Goal: Task Accomplishment & Management: Use online tool/utility

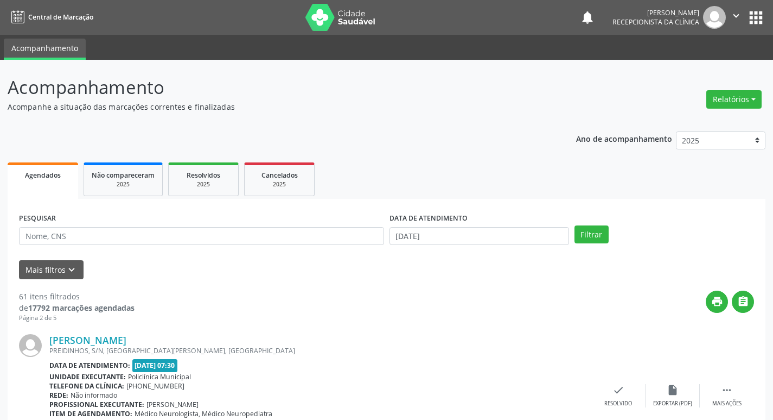
click at [44, 243] on input "text" at bounding box center [201, 236] width 365 height 18
type input "naildes"
click at [575, 225] on button "Filtrar" at bounding box center [592, 234] width 34 height 18
click at [615, 402] on div "Resolvido" at bounding box center [619, 403] width 28 height 8
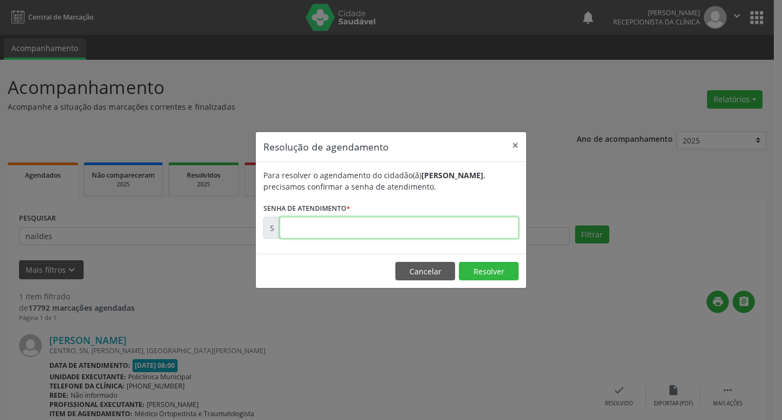
click at [292, 231] on input "text" at bounding box center [399, 228] width 239 height 22
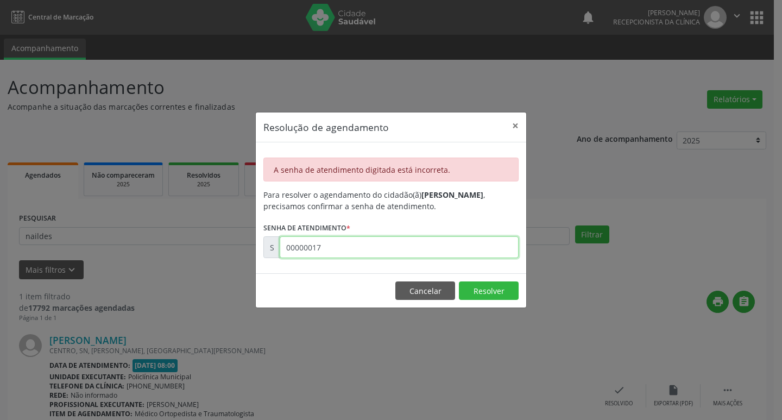
click at [348, 253] on input "00000017" at bounding box center [399, 247] width 239 height 22
type input "00175322"
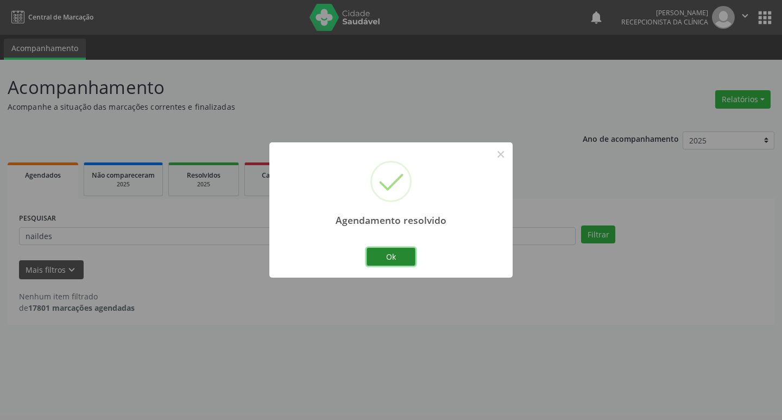
click at [392, 254] on button "Ok" at bounding box center [390, 256] width 49 height 18
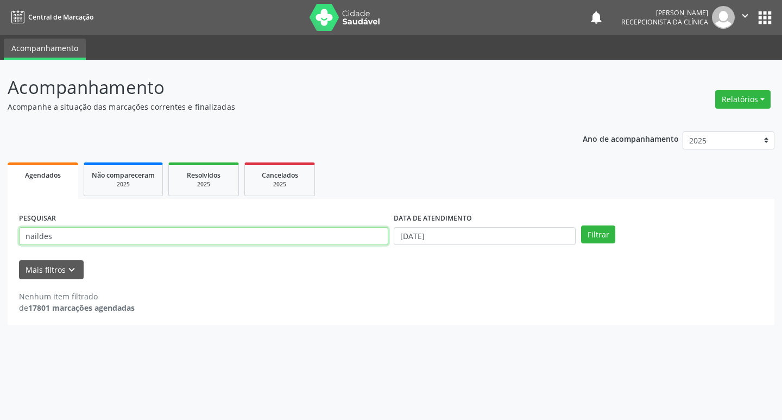
drag, startPoint x: 100, startPoint y: 236, endPoint x: 0, endPoint y: 225, distance: 100.5
click at [1, 225] on div "Acompanhamento Acompanhe a situação das marcações correntes e finalizadas Relat…" at bounding box center [391, 240] width 782 height 360
type input "janete"
click at [581, 225] on button "Filtrar" at bounding box center [598, 234] width 34 height 18
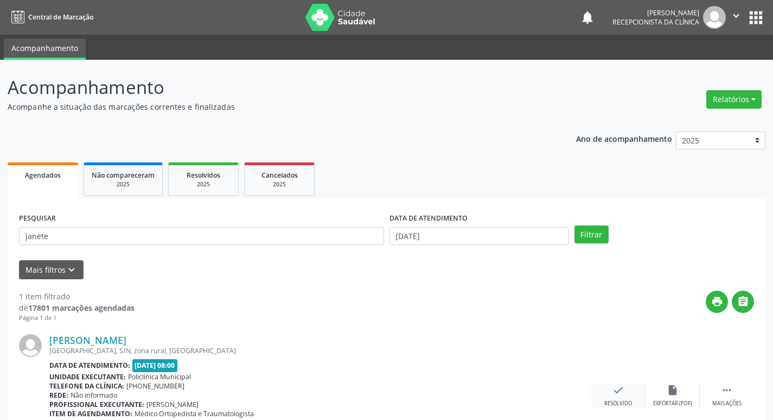
click at [623, 392] on icon "check" at bounding box center [619, 390] width 12 height 12
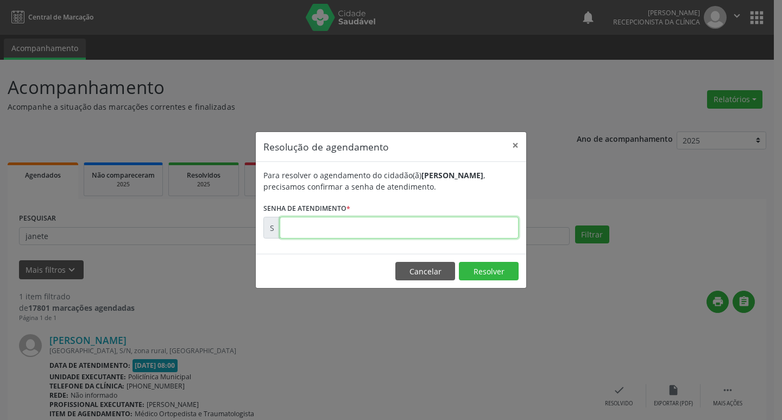
click at [322, 225] on input "text" at bounding box center [399, 228] width 239 height 22
type input "00175305"
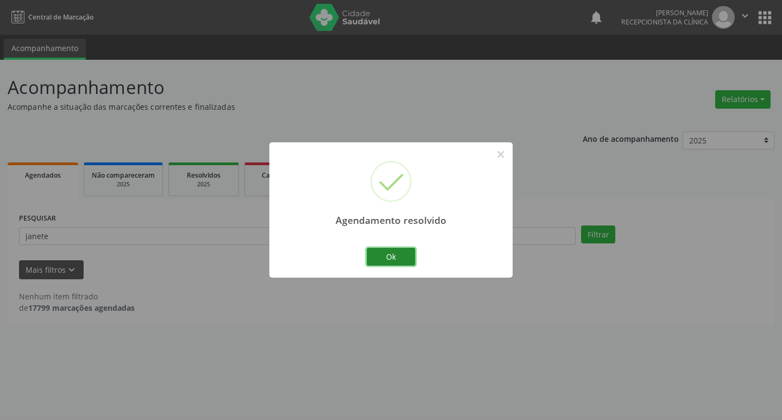
click at [385, 253] on button "Ok" at bounding box center [390, 256] width 49 height 18
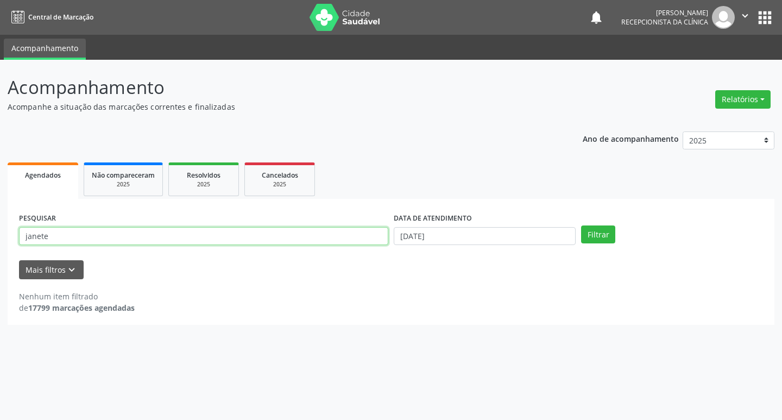
drag, startPoint x: 49, startPoint y: 238, endPoint x: 0, endPoint y: 234, distance: 49.5
click at [0, 234] on div "Acompanhamento Acompanhe a situação das marcações correntes e finalizadas Relat…" at bounding box center [391, 240] width 782 height 360
type input "zelia"
click at [581, 225] on button "Filtrar" at bounding box center [598, 234] width 34 height 18
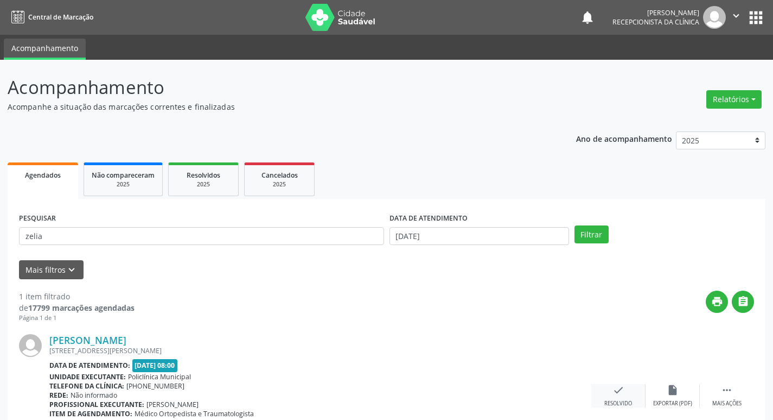
click at [625, 395] on div "check Resolvido" at bounding box center [619, 395] width 54 height 23
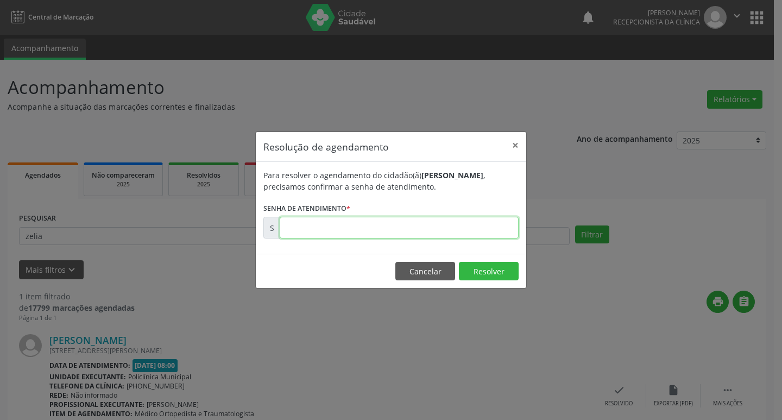
click at [295, 232] on input "text" at bounding box center [399, 228] width 239 height 22
type input "00175170"
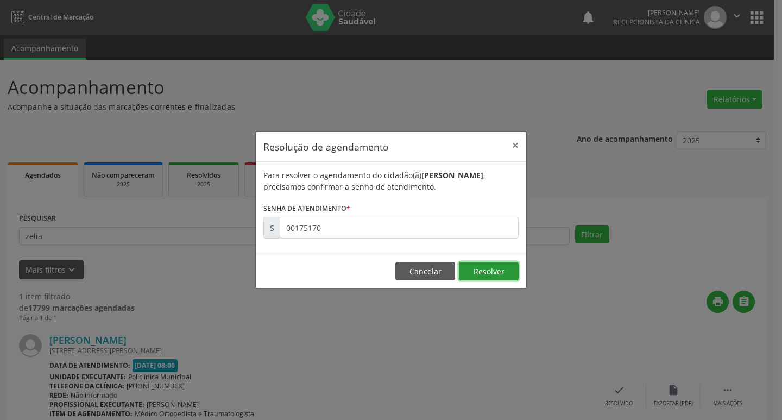
click at [477, 270] on button "Resolver" at bounding box center [489, 271] width 60 height 18
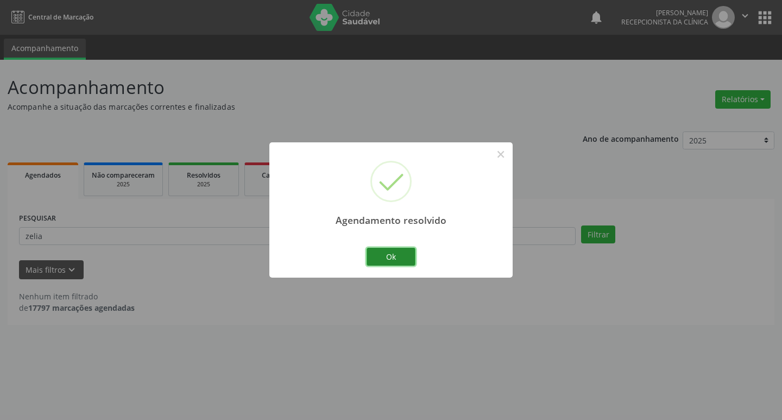
click at [377, 258] on button "Ok" at bounding box center [390, 256] width 49 height 18
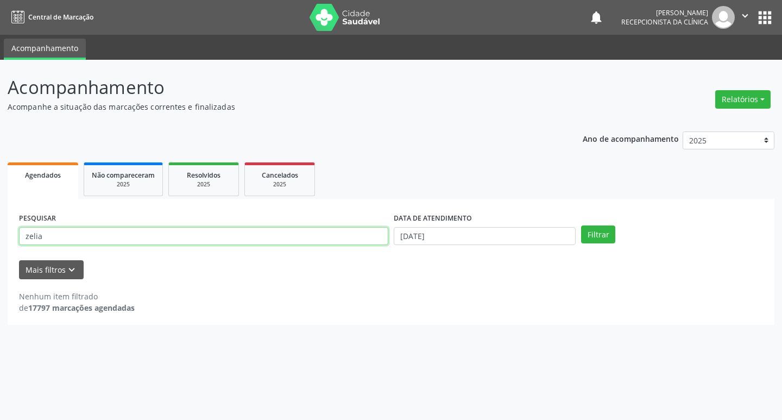
click at [43, 236] on input "zelia" at bounding box center [203, 236] width 369 height 18
type input "z"
type input "[PERSON_NAME]"
click at [581, 225] on button "Filtrar" at bounding box center [598, 234] width 34 height 18
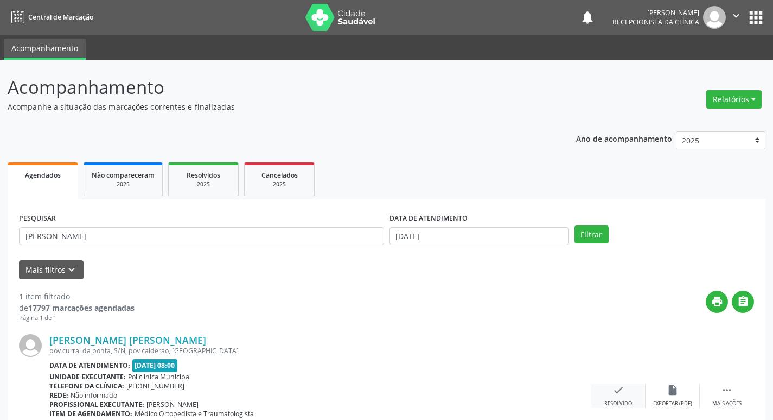
click at [613, 399] on div "Resolvido" at bounding box center [619, 403] width 28 height 8
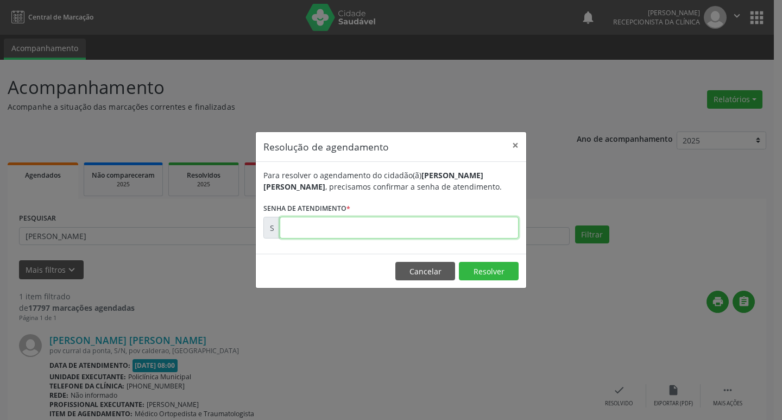
click at [310, 230] on input "text" at bounding box center [399, 228] width 239 height 22
type input "00175127"
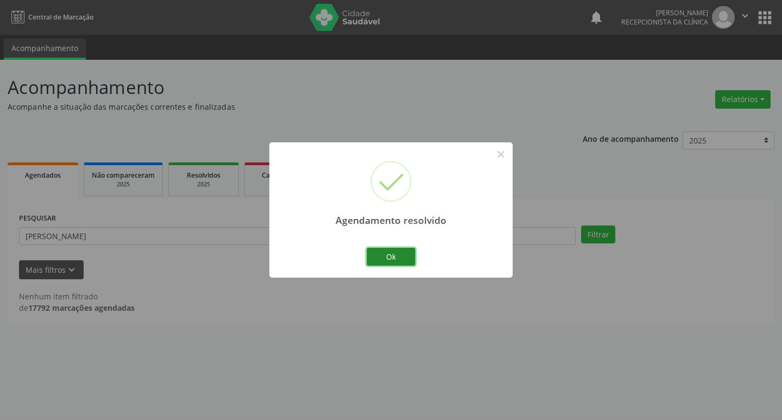
click at [375, 257] on button "Ok" at bounding box center [390, 256] width 49 height 18
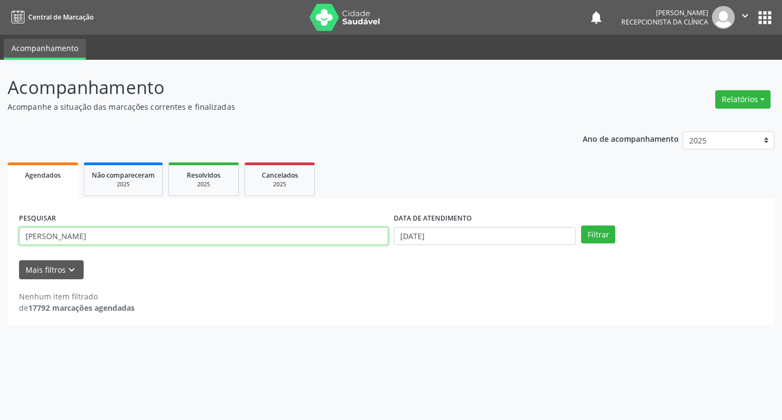
drag, startPoint x: 69, startPoint y: 237, endPoint x: 0, endPoint y: 255, distance: 71.2
click at [0, 255] on div "Acompanhamento Acompanhe a situação das marcações correntes e finalizadas Relat…" at bounding box center [391, 240] width 782 height 360
type input "[PERSON_NAME]"
click at [581, 225] on button "Filtrar" at bounding box center [598, 234] width 34 height 18
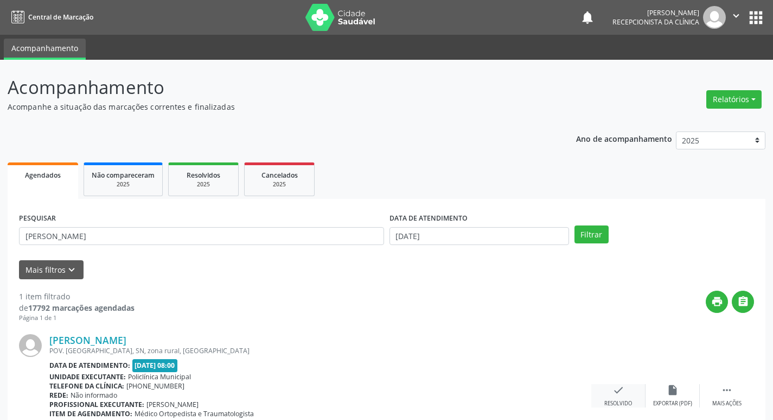
click at [619, 391] on icon "check" at bounding box center [619, 390] width 12 height 12
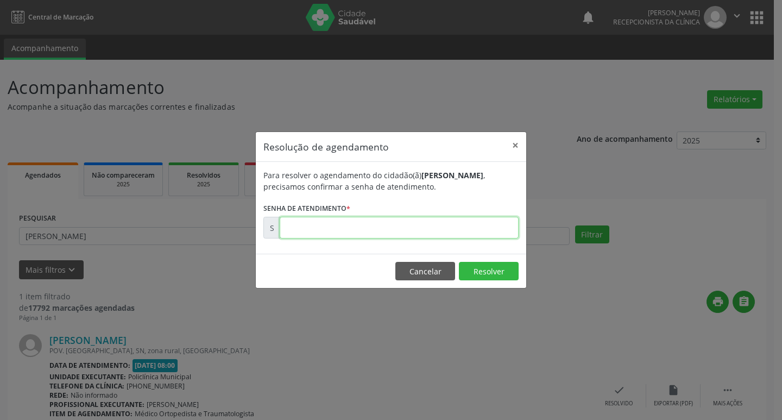
click at [317, 229] on input "text" at bounding box center [399, 228] width 239 height 22
type input "00175215"
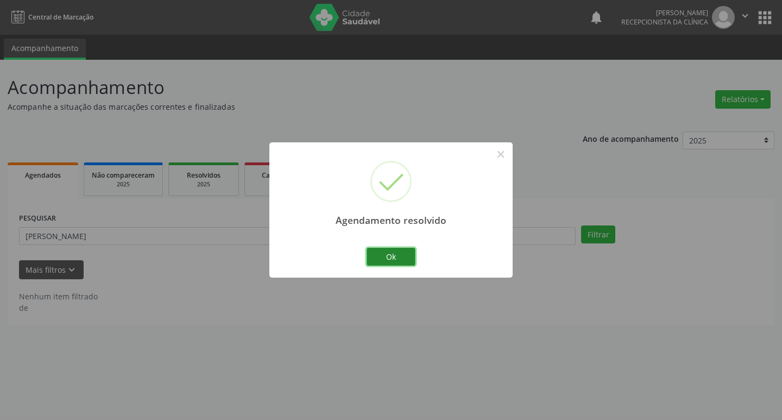
click at [402, 257] on button "Ok" at bounding box center [390, 256] width 49 height 18
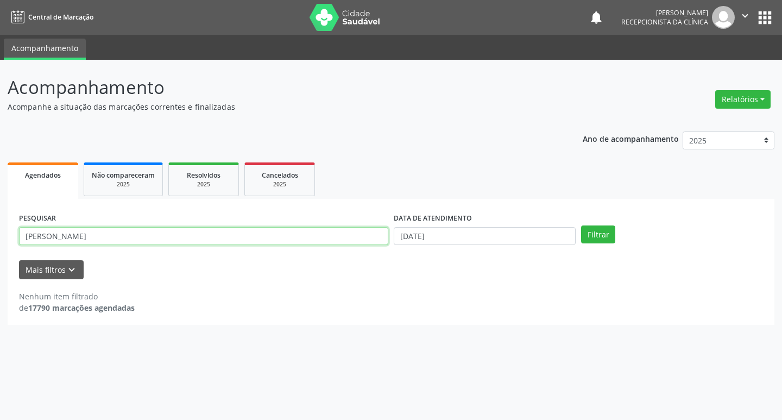
drag, startPoint x: 73, startPoint y: 239, endPoint x: 0, endPoint y: 232, distance: 73.1
click at [0, 232] on div "Acompanhamento Acompanhe a situação das marcações correntes e finalizadas Relat…" at bounding box center [391, 240] width 782 height 360
type input "[PERSON_NAME]"
click at [581, 225] on button "Filtrar" at bounding box center [598, 234] width 34 height 18
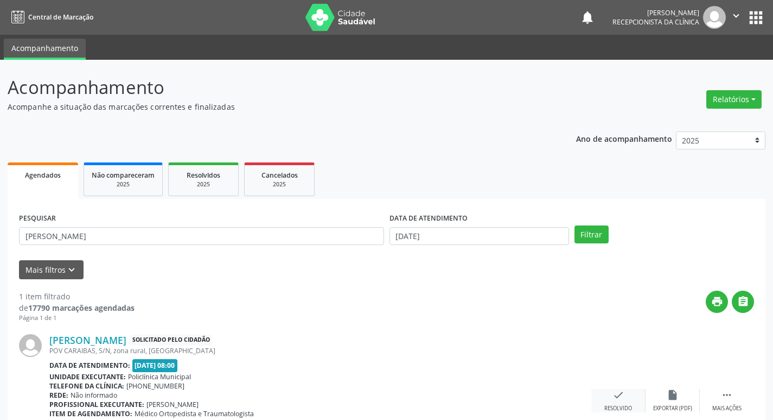
click at [616, 398] on icon "check" at bounding box center [619, 395] width 12 height 12
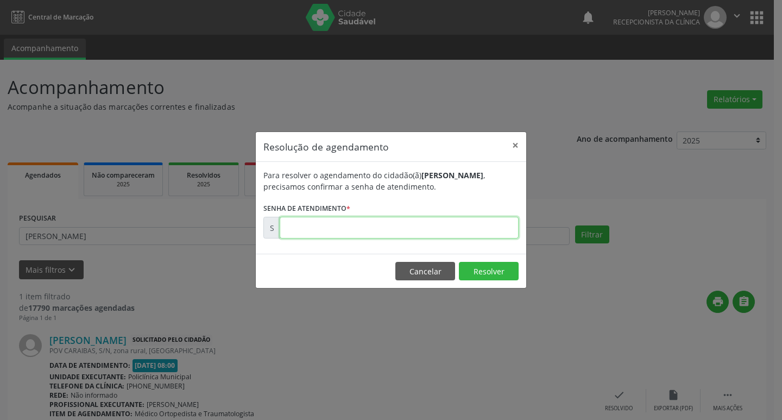
click at [327, 227] on input "text" at bounding box center [399, 228] width 239 height 22
type input "00172832"
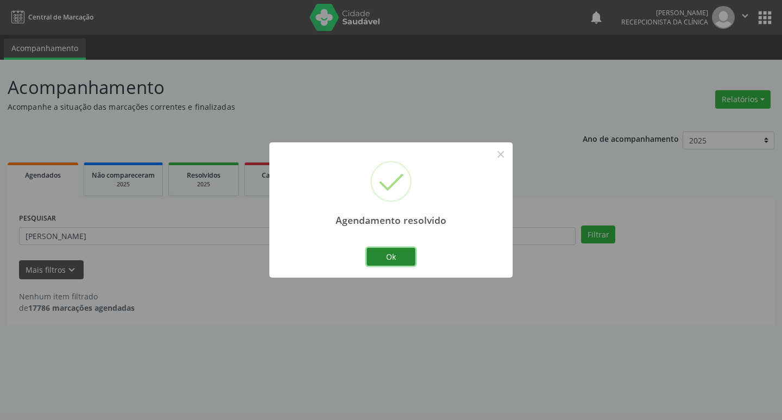
click at [401, 259] on button "Ok" at bounding box center [390, 256] width 49 height 18
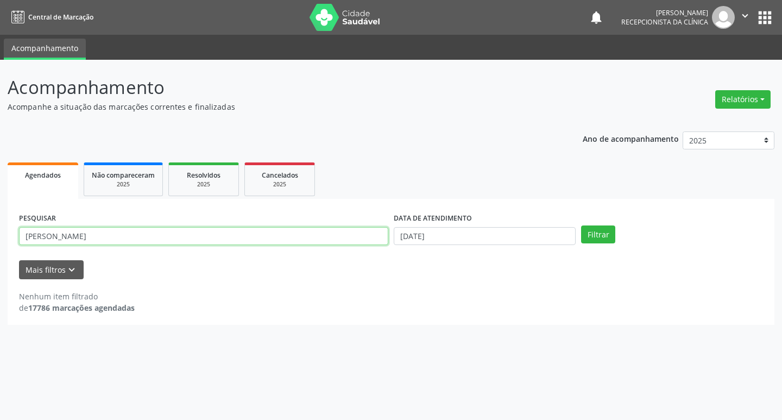
drag, startPoint x: 62, startPoint y: 239, endPoint x: 0, endPoint y: 238, distance: 62.4
click at [0, 238] on div "Acompanhamento Acompanhe a situação das marcações correntes e finalizadas Relat…" at bounding box center [391, 240] width 782 height 360
click at [581, 225] on button "Filtrar" at bounding box center [598, 234] width 34 height 18
click at [49, 235] on input "leila" at bounding box center [203, 236] width 369 height 18
click at [581, 225] on button "Filtrar" at bounding box center [598, 234] width 34 height 18
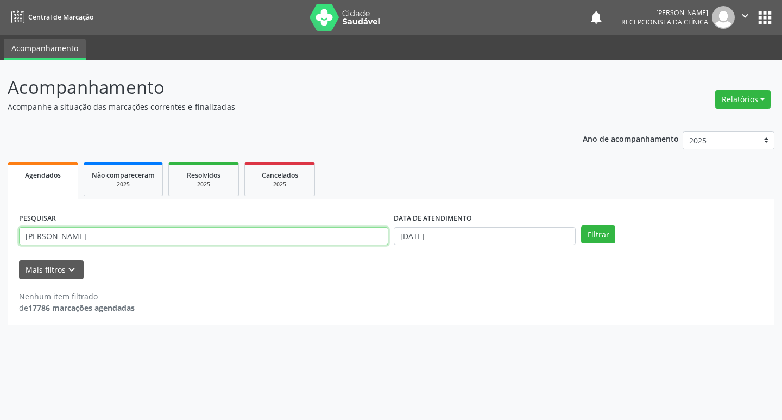
click at [40, 237] on input "[PERSON_NAME]" at bounding box center [203, 236] width 369 height 18
type input "[PERSON_NAME]"
click at [581, 225] on button "Filtrar" at bounding box center [598, 234] width 34 height 18
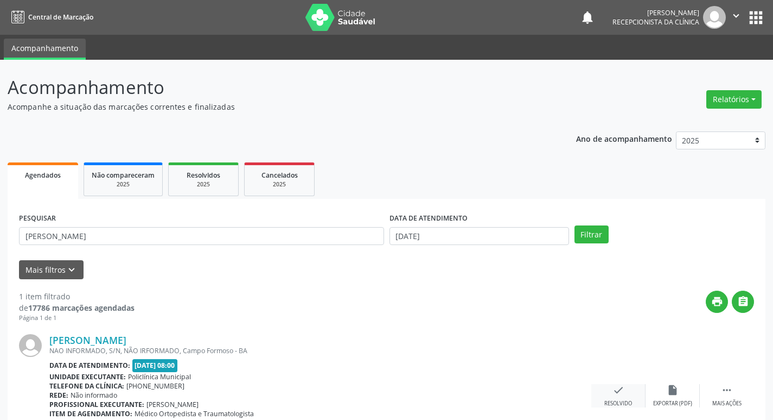
click at [613, 388] on icon "check" at bounding box center [619, 390] width 12 height 12
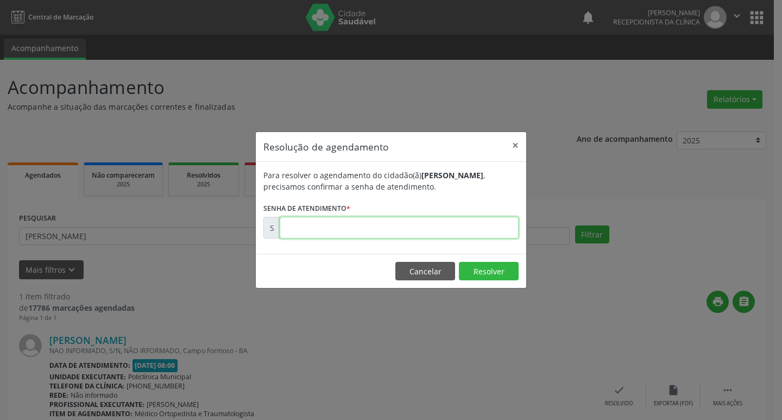
click at [294, 227] on input "text" at bounding box center [399, 228] width 239 height 22
type input "00175145"
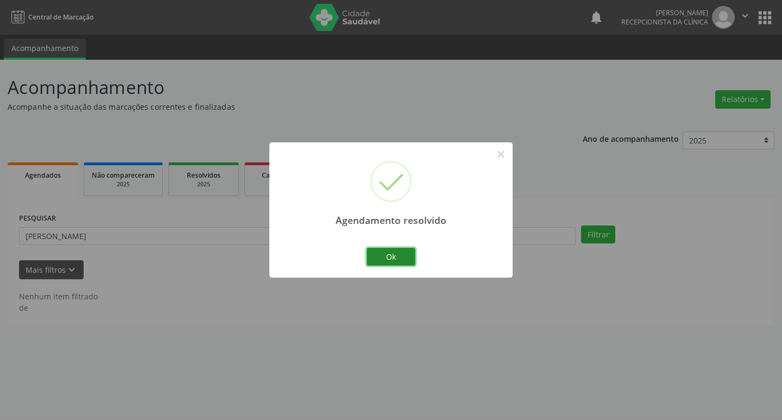
click at [385, 253] on button "Ok" at bounding box center [390, 256] width 49 height 18
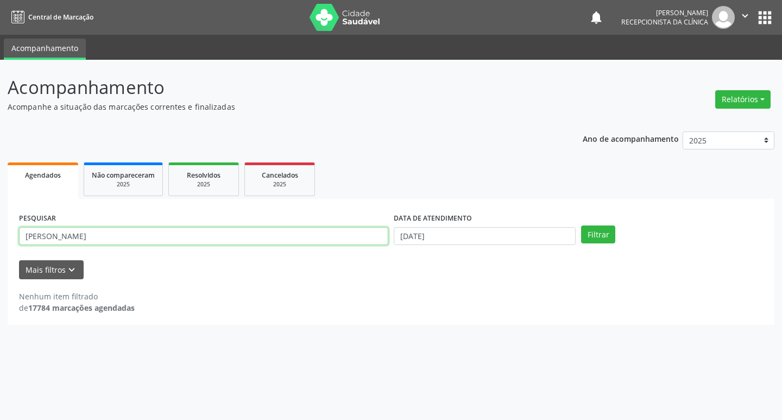
drag, startPoint x: 62, startPoint y: 237, endPoint x: 0, endPoint y: 226, distance: 62.8
click at [0, 232] on div "Acompanhamento Acompanhe a situação das marcações correntes e finalizadas Relat…" at bounding box center [391, 240] width 782 height 360
click at [581, 225] on button "Filtrar" at bounding box center [598, 234] width 34 height 18
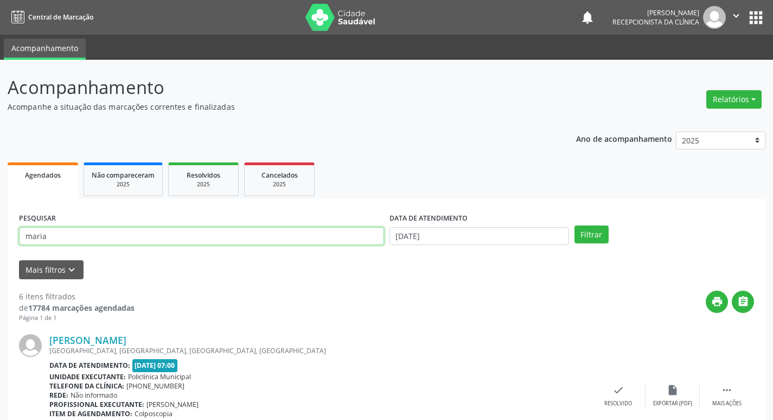
click at [55, 234] on input "maria" at bounding box center [201, 236] width 365 height 18
type input "[PERSON_NAME]"
click at [575, 225] on button "Filtrar" at bounding box center [592, 234] width 34 height 18
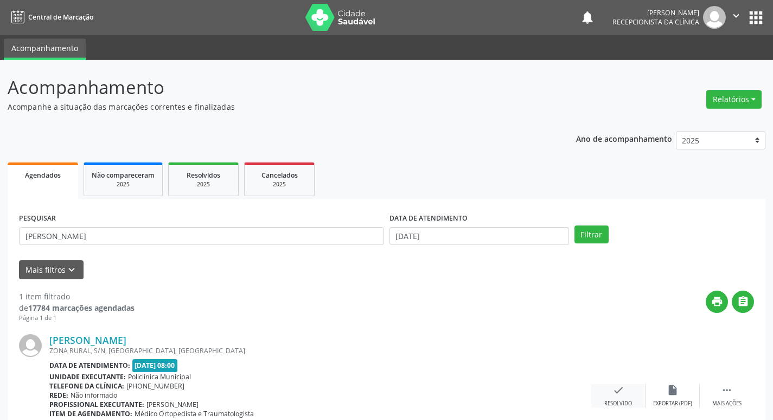
click at [617, 391] on icon "check" at bounding box center [619, 390] width 12 height 12
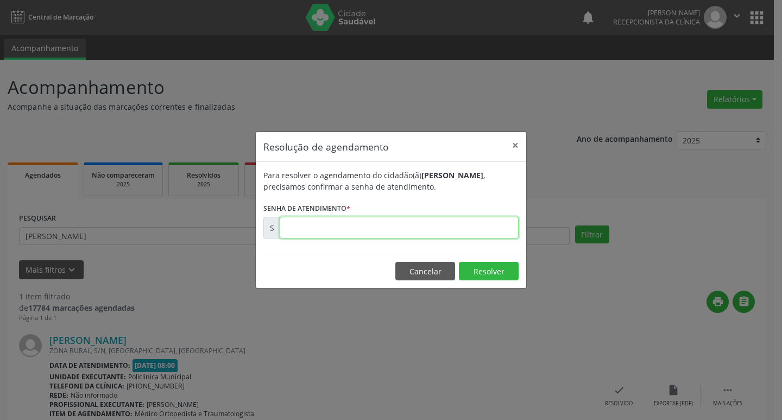
click at [300, 220] on input "text" at bounding box center [399, 228] width 239 height 22
type input "00175192"
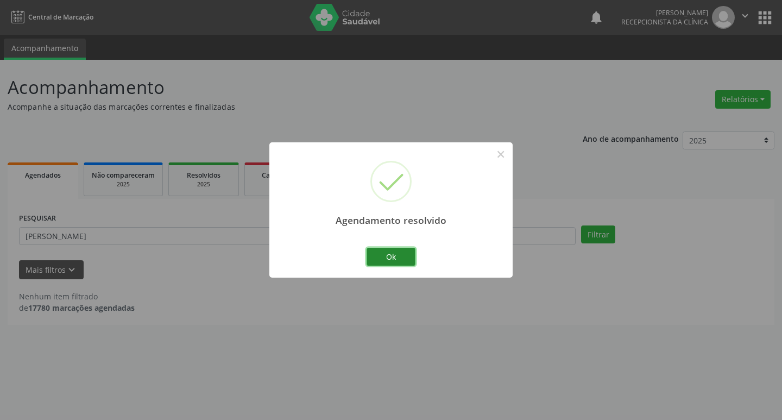
click at [387, 258] on button "Ok" at bounding box center [390, 256] width 49 height 18
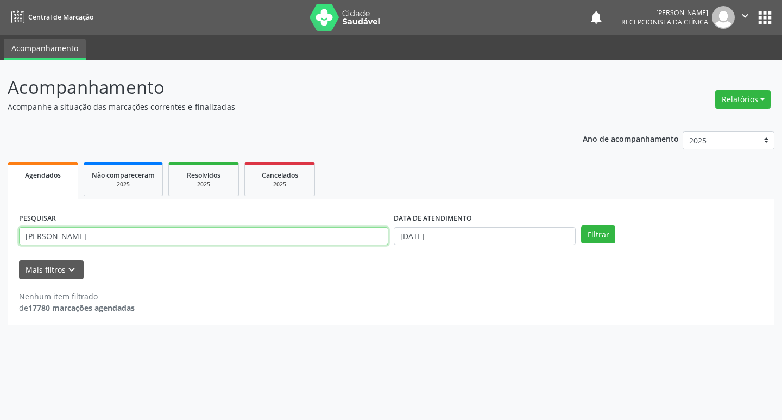
drag, startPoint x: 79, startPoint y: 234, endPoint x: 0, endPoint y: 225, distance: 79.2
click at [0, 231] on div "Acompanhamento Acompanhe a situação das marcações correntes e finalizadas Relat…" at bounding box center [391, 240] width 782 height 360
type input "aurino"
click at [581, 225] on button "Filtrar" at bounding box center [598, 234] width 34 height 18
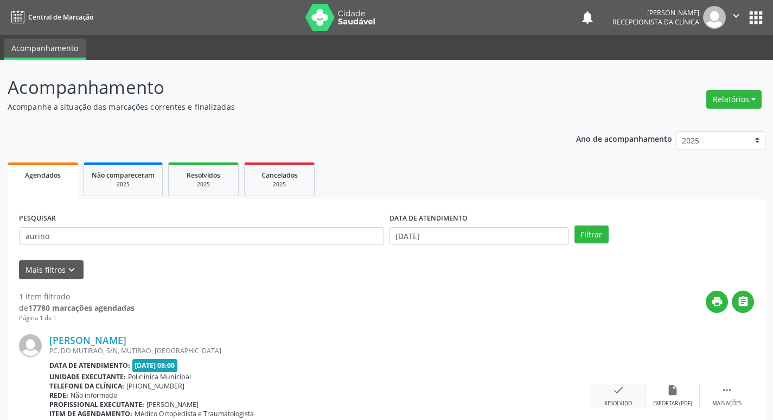
click at [621, 392] on icon "check" at bounding box center [619, 390] width 12 height 12
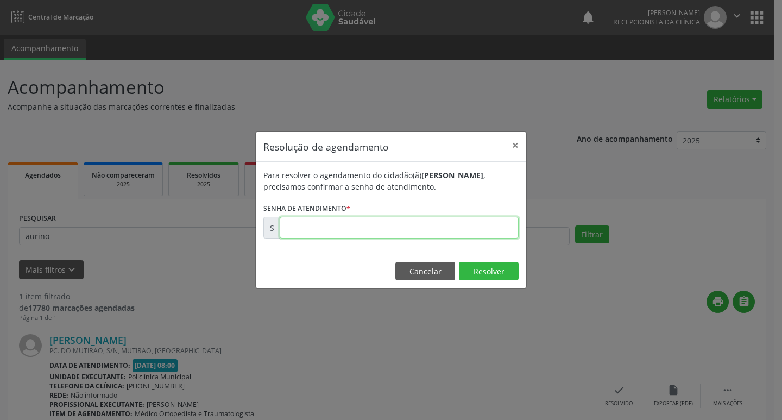
click at [302, 224] on input "text" at bounding box center [399, 228] width 239 height 22
type input "00175141"
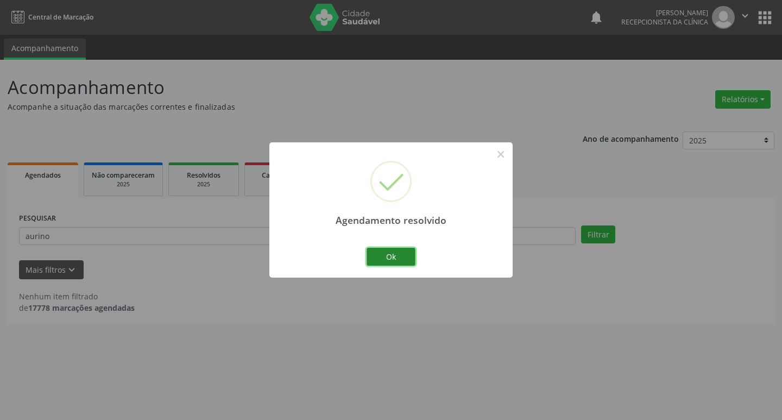
click at [390, 249] on button "Ok" at bounding box center [390, 256] width 49 height 18
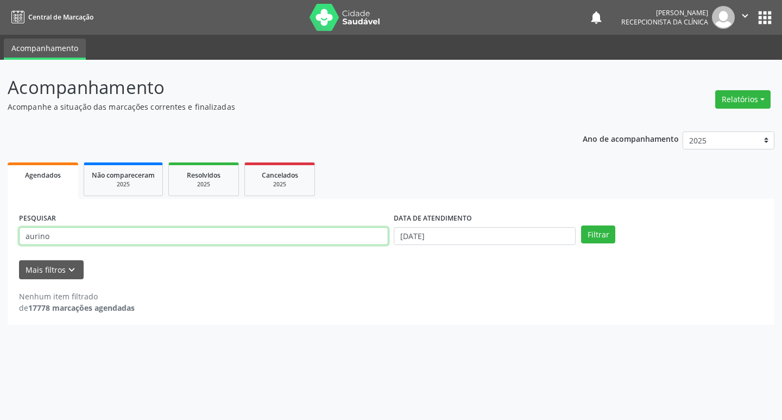
drag, startPoint x: 52, startPoint y: 238, endPoint x: 0, endPoint y: 247, distance: 52.9
click at [0, 247] on div "Acompanhamento Acompanhe a situação das marcações correntes e finalizadas Relat…" at bounding box center [391, 240] width 782 height 360
type input "[PERSON_NAME]"
click at [581, 225] on button "Filtrar" at bounding box center [598, 234] width 34 height 18
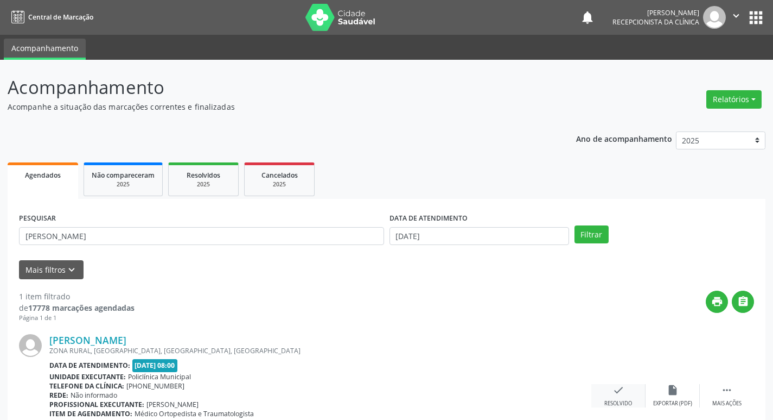
click at [613, 393] on icon "check" at bounding box center [619, 390] width 12 height 12
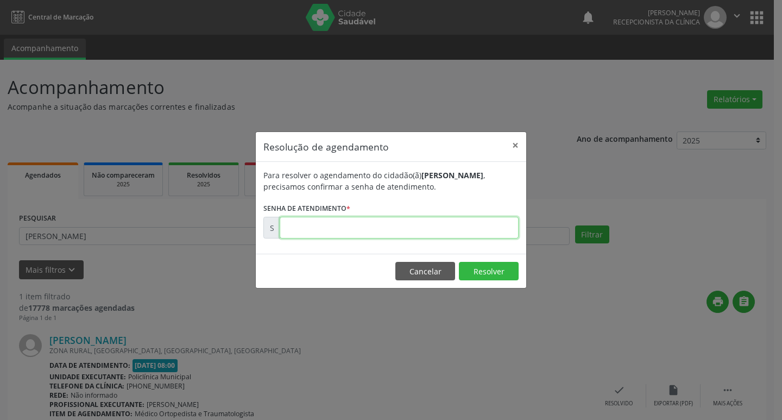
click at [318, 220] on input "text" at bounding box center [399, 228] width 239 height 22
type input "00175147"
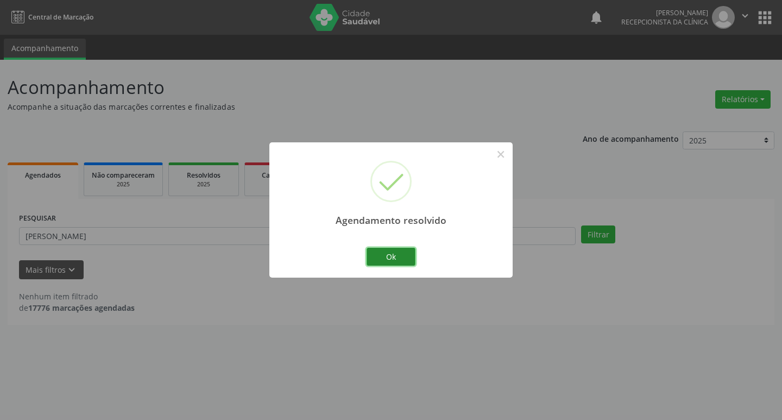
click at [390, 251] on button "Ok" at bounding box center [390, 256] width 49 height 18
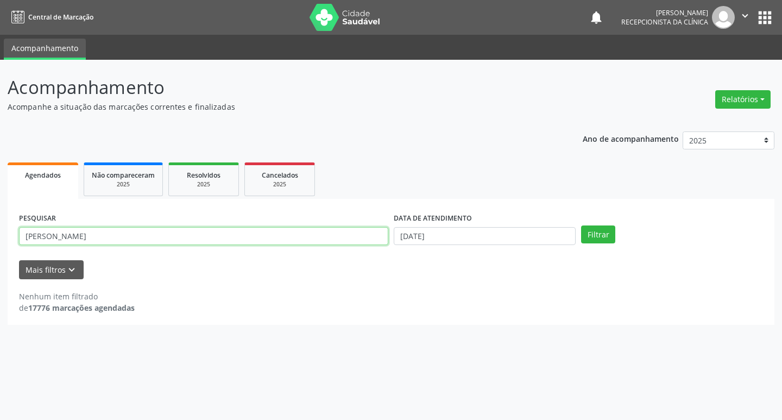
drag, startPoint x: 49, startPoint y: 239, endPoint x: 0, endPoint y: 250, distance: 50.0
click at [0, 250] on div "Acompanhamento Acompanhe a situação das marcações correntes e finalizadas Relat…" at bounding box center [391, 240] width 782 height 360
type input "aline"
click at [581, 225] on button "Filtrar" at bounding box center [598, 234] width 34 height 18
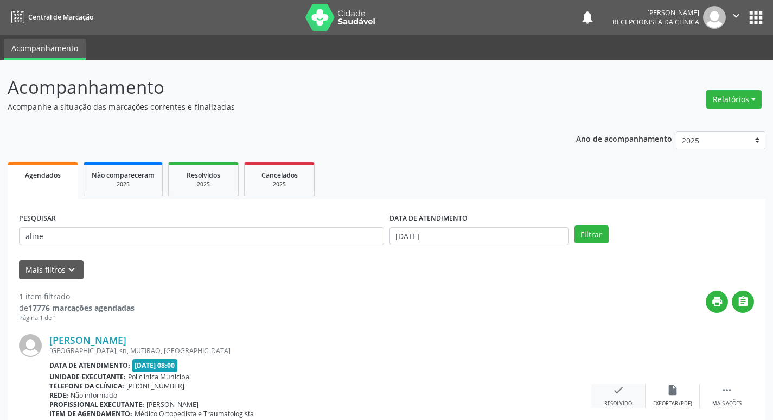
click at [615, 397] on div "check Resolvido" at bounding box center [619, 395] width 54 height 23
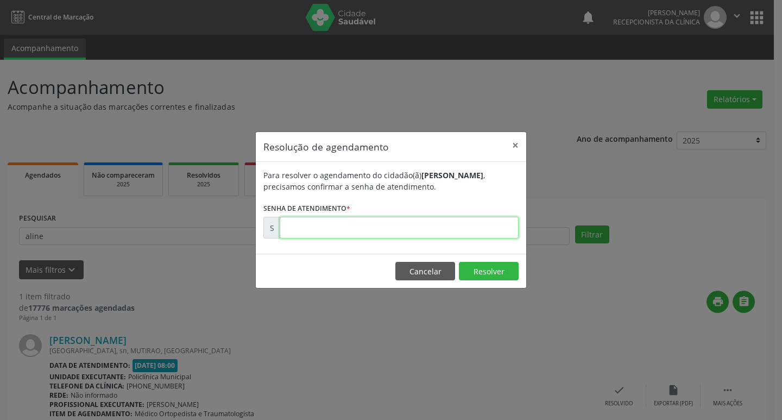
click at [308, 231] on input "text" at bounding box center [399, 228] width 239 height 22
type input "00175157"
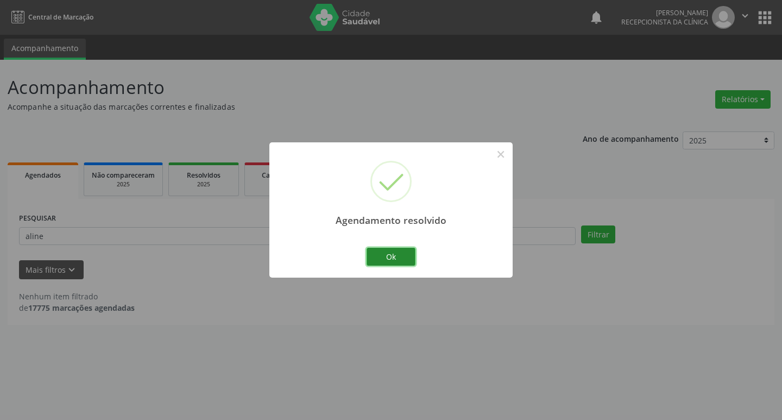
click at [399, 257] on button "Ok" at bounding box center [390, 256] width 49 height 18
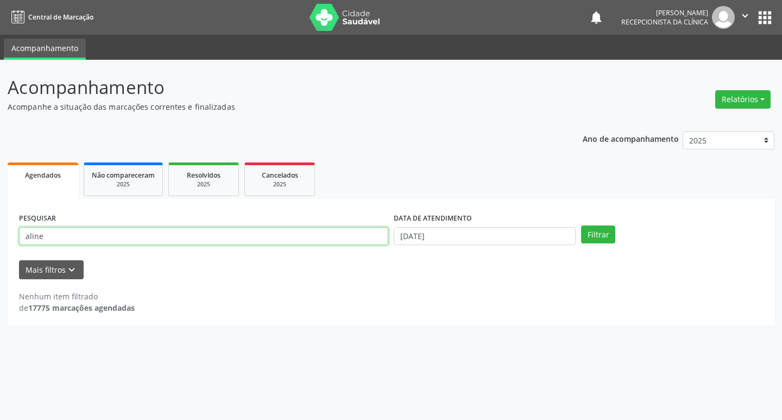
drag, startPoint x: 54, startPoint y: 238, endPoint x: 0, endPoint y: 235, distance: 53.8
click at [0, 235] on div "Acompanhamento Acompanhe a situação das marcações correntes e finalizadas Relat…" at bounding box center [391, 240] width 782 height 360
type input "manoelito"
click at [581, 225] on button "Filtrar" at bounding box center [598, 234] width 34 height 18
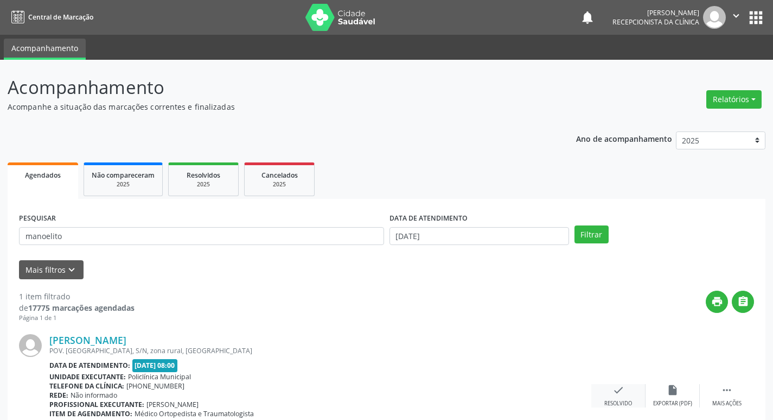
click at [624, 400] on div "Resolvido" at bounding box center [619, 403] width 28 height 8
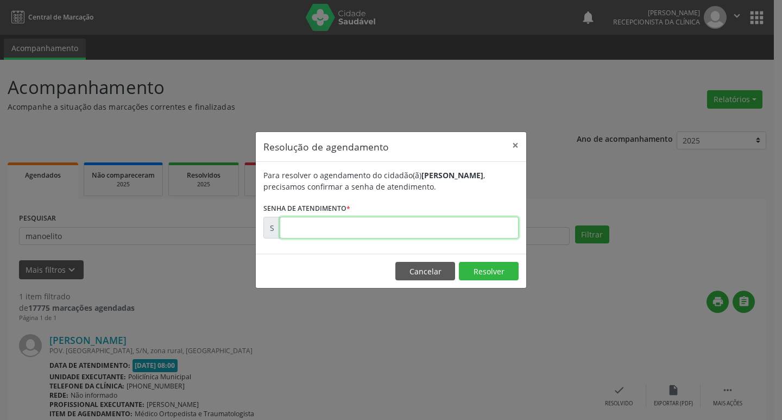
click at [313, 231] on input "text" at bounding box center [399, 228] width 239 height 22
type input "00175201"
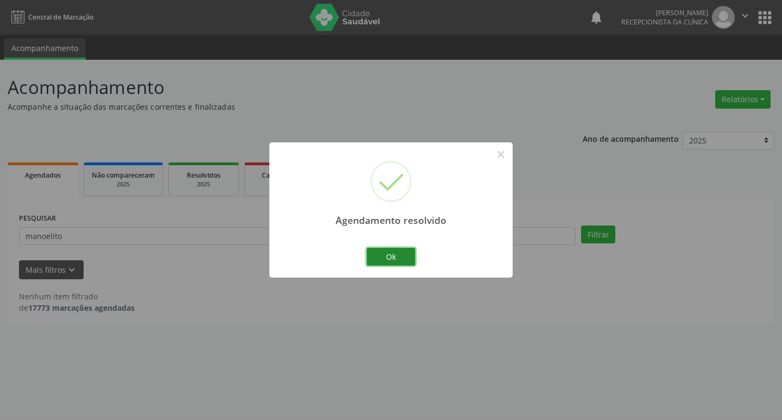
click at [389, 258] on button "Ok" at bounding box center [390, 256] width 49 height 18
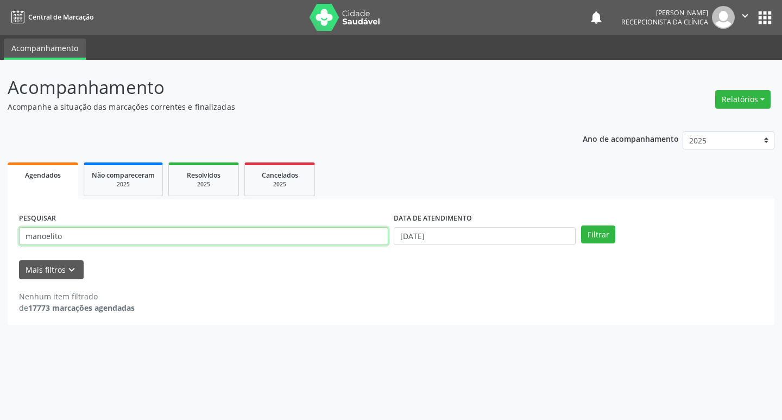
drag, startPoint x: 61, startPoint y: 237, endPoint x: 0, endPoint y: 234, distance: 61.4
click at [0, 234] on div "Acompanhamento Acompanhe a situação das marcações correntes e finalizadas Relat…" at bounding box center [391, 240] width 782 height 360
type input "yasmym"
click at [581, 225] on button "Filtrar" at bounding box center [598, 234] width 34 height 18
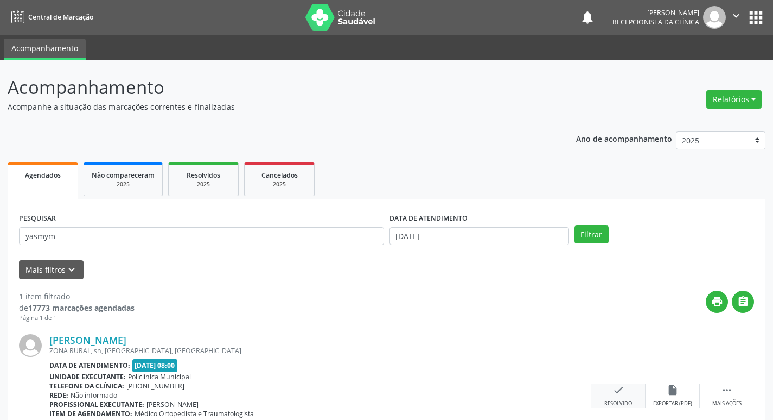
click at [623, 386] on icon "check" at bounding box center [619, 390] width 12 height 12
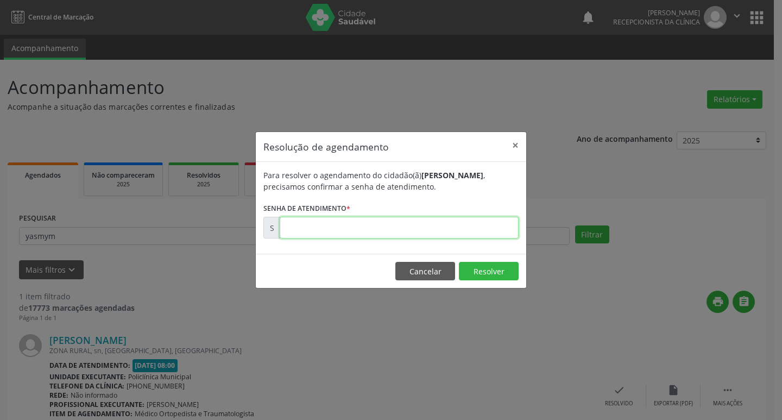
click at [295, 233] on input "text" at bounding box center [399, 228] width 239 height 22
type input "00175280"
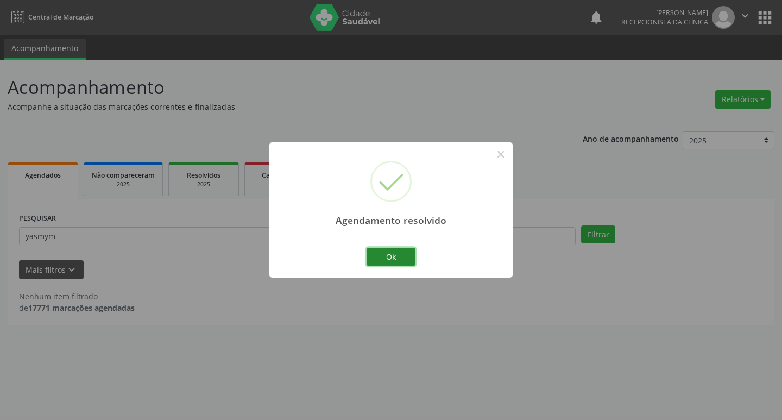
click at [397, 258] on button "Ok" at bounding box center [390, 256] width 49 height 18
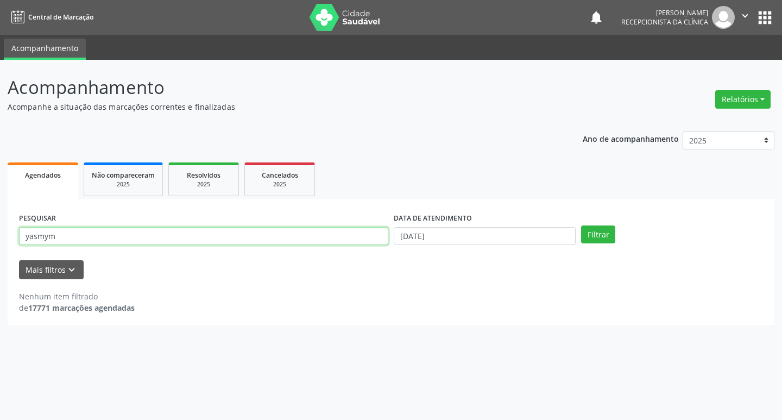
drag, startPoint x: 56, startPoint y: 238, endPoint x: 0, endPoint y: 239, distance: 56.5
click at [0, 239] on div "Acompanhamento Acompanhe a situação das marcações correntes e finalizadas Relat…" at bounding box center [391, 240] width 782 height 360
type input "[PERSON_NAME]"
click at [581, 225] on button "Filtrar" at bounding box center [598, 234] width 34 height 18
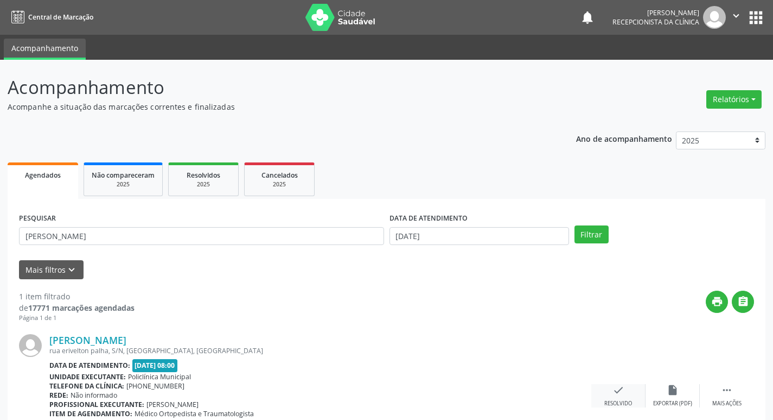
click at [619, 396] on div "check Resolvido" at bounding box center [619, 395] width 54 height 23
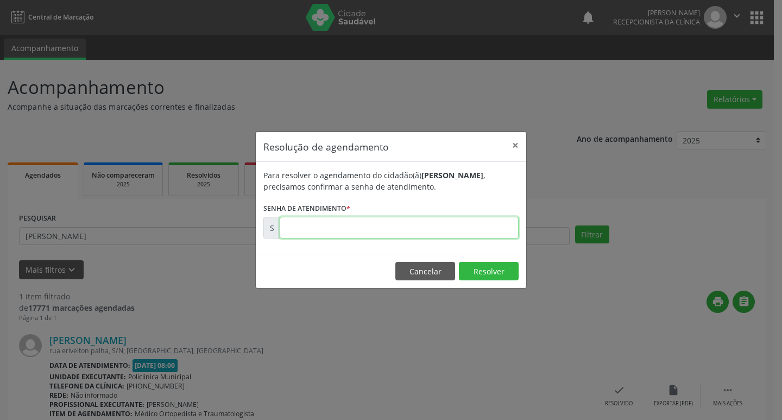
click at [299, 230] on input "text" at bounding box center [399, 228] width 239 height 22
type input "00175137"
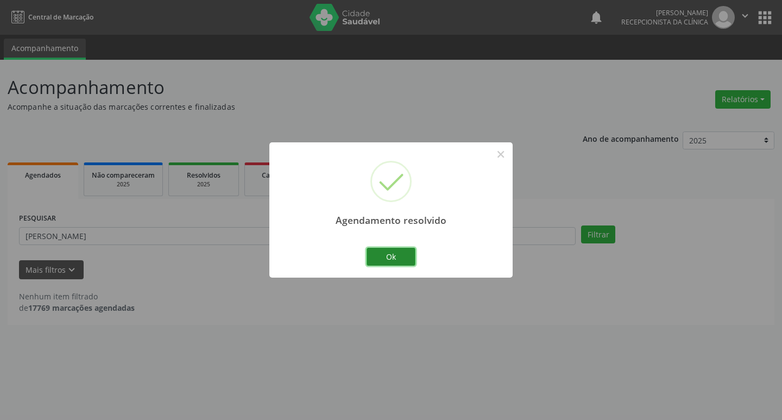
click at [404, 252] on button "Ok" at bounding box center [390, 256] width 49 height 18
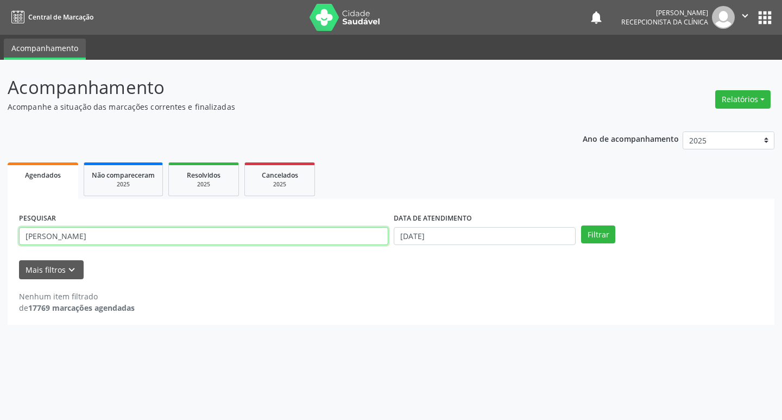
drag, startPoint x: 55, startPoint y: 236, endPoint x: 0, endPoint y: 231, distance: 55.0
click at [0, 231] on div "Acompanhamento Acompanhe a situação das marcações correntes e finalizadas Relat…" at bounding box center [391, 240] width 782 height 360
type input "davi"
click at [581, 225] on button "Filtrar" at bounding box center [598, 234] width 34 height 18
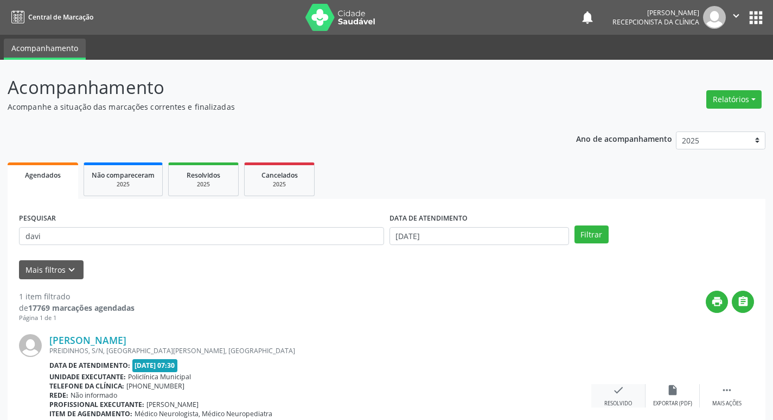
click at [613, 395] on icon "check" at bounding box center [619, 390] width 12 height 12
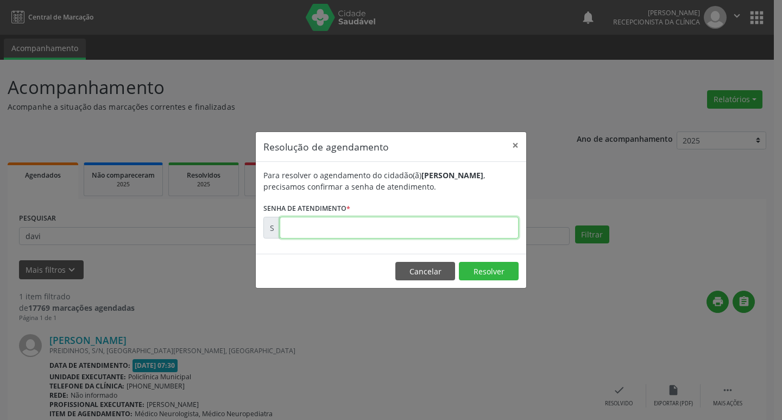
click at [310, 227] on input "text" at bounding box center [399, 228] width 239 height 22
type input "00174779"
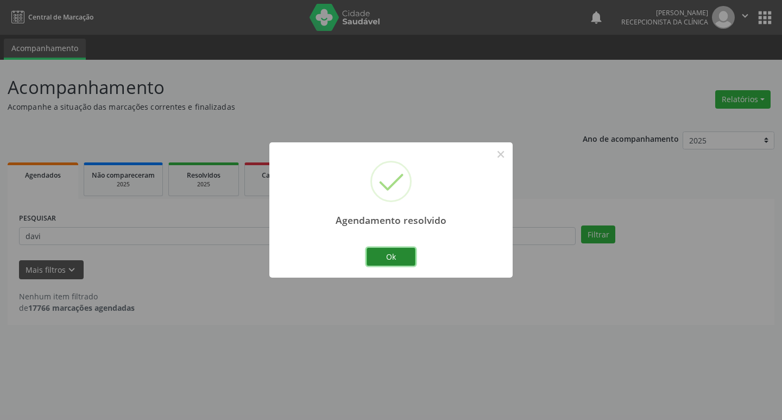
click at [400, 255] on button "Ok" at bounding box center [390, 256] width 49 height 18
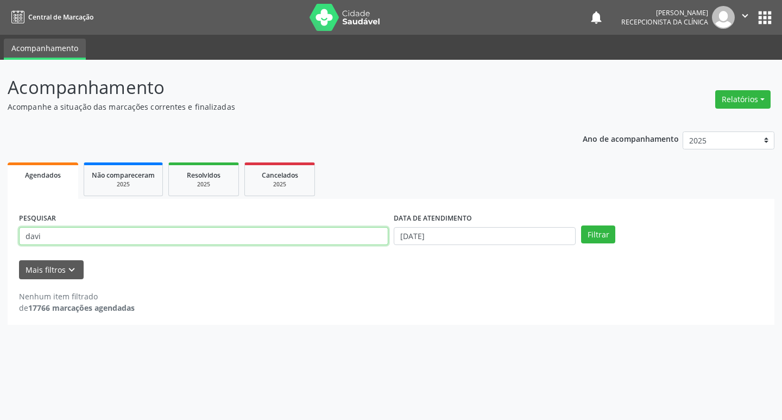
drag, startPoint x: 40, startPoint y: 237, endPoint x: 14, endPoint y: 239, distance: 25.6
click at [15, 240] on div "PESQUISAR davi DATA DE ATENDIMENTO [DATE] Filtrar UNIDADE DE REFERÊNCIA Selecio…" at bounding box center [391, 262] width 766 height 126
type input "[PERSON_NAME]"
click at [581, 225] on button "Filtrar" at bounding box center [598, 234] width 34 height 18
click at [57, 233] on input "[PERSON_NAME]" at bounding box center [203, 236] width 369 height 18
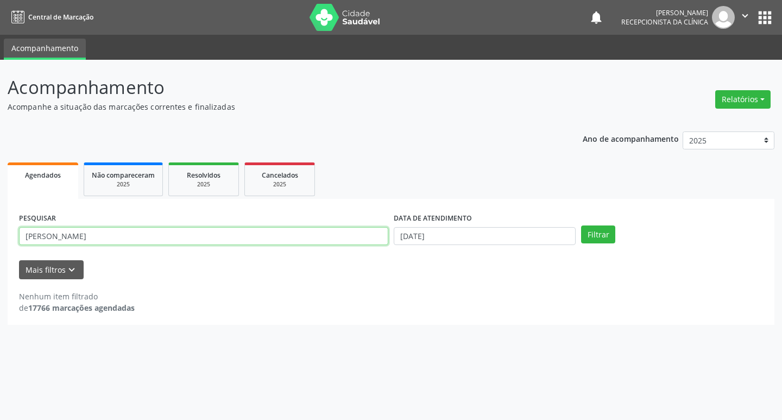
click at [581, 225] on button "Filtrar" at bounding box center [598, 234] width 34 height 18
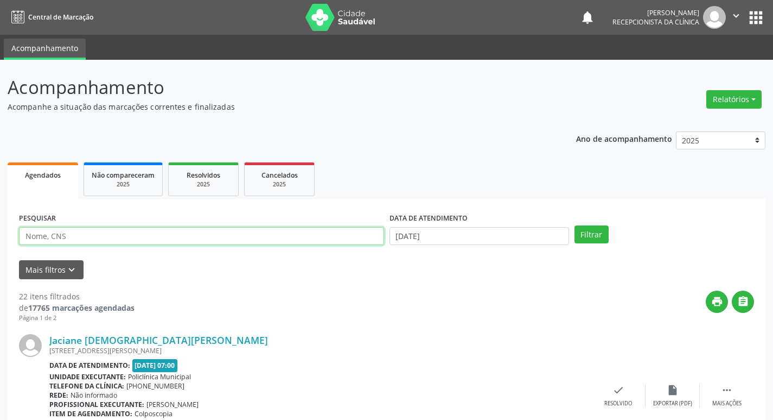
drag, startPoint x: 0, startPoint y: 0, endPoint x: 59, endPoint y: 239, distance: 245.9
click at [59, 239] on input "text" at bounding box center [201, 236] width 365 height 18
type input "[PERSON_NAME]"
click at [575, 225] on button "Filtrar" at bounding box center [592, 234] width 34 height 18
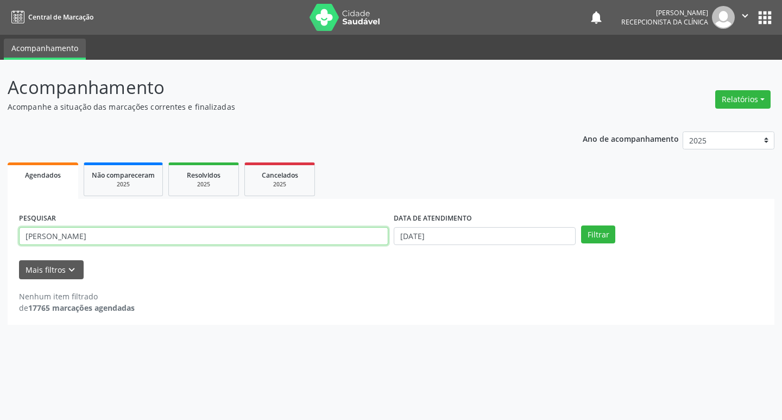
drag, startPoint x: 69, startPoint y: 234, endPoint x: 0, endPoint y: 247, distance: 70.7
click at [0, 249] on div "Acompanhamento Acompanhe a situação das marcações correntes e finalizadas Relat…" at bounding box center [391, 240] width 782 height 360
type input "sivanilton"
click at [581, 225] on button "Filtrar" at bounding box center [598, 234] width 34 height 18
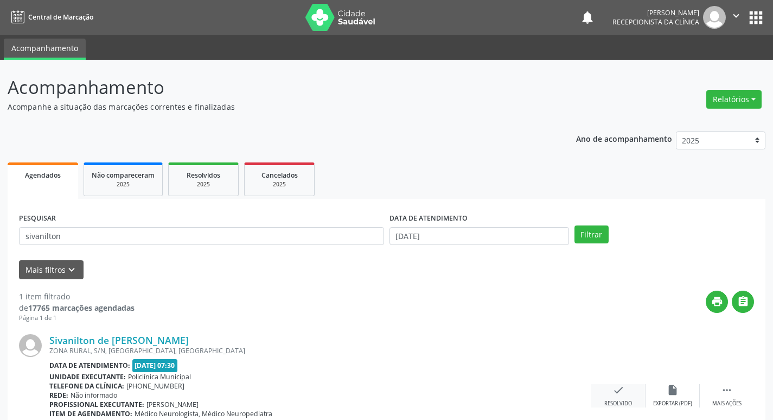
click at [614, 392] on icon "check" at bounding box center [619, 390] width 12 height 12
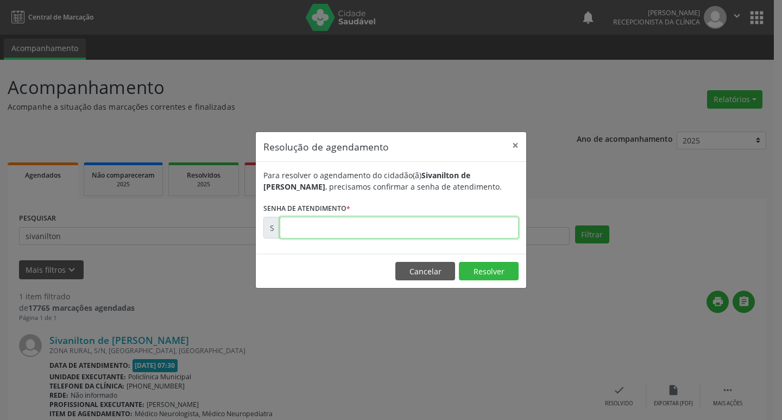
click at [306, 227] on input "text" at bounding box center [399, 228] width 239 height 22
type input "00174855"
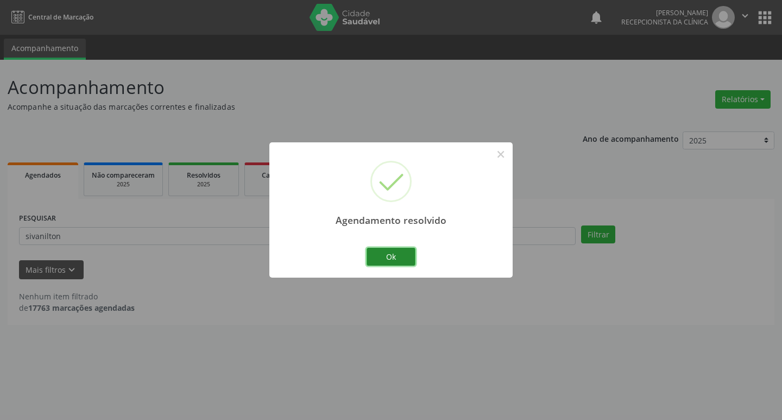
click at [398, 253] on button "Ok" at bounding box center [390, 256] width 49 height 18
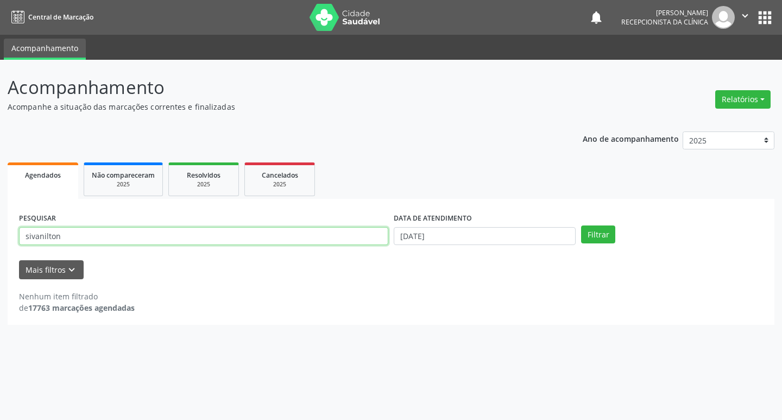
drag, startPoint x: 58, startPoint y: 237, endPoint x: 0, endPoint y: 238, distance: 57.5
click at [0, 238] on div "Acompanhamento Acompanhe a situação das marcações correntes e finalizadas Relat…" at bounding box center [391, 240] width 782 height 360
type input "gabriel"
click at [581, 225] on button "Filtrar" at bounding box center [598, 234] width 34 height 18
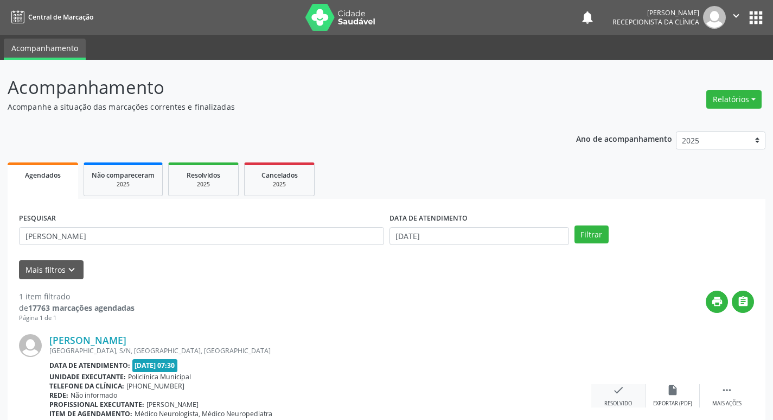
click at [613, 399] on div "check Resolvido" at bounding box center [619, 395] width 54 height 23
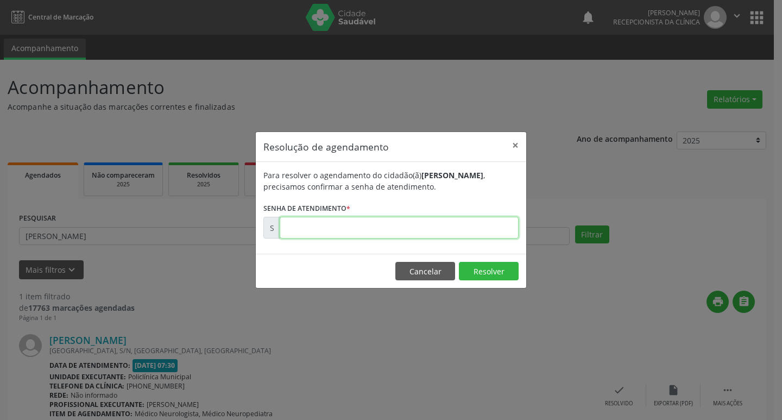
click at [327, 232] on input "text" at bounding box center [399, 228] width 239 height 22
type input "00174780"
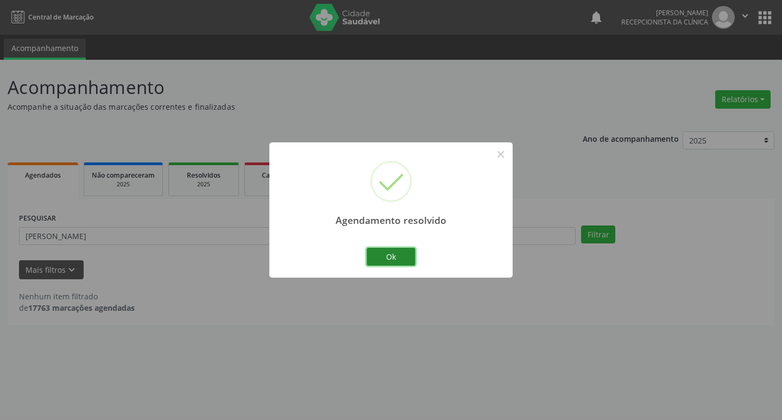
click at [391, 254] on button "Ok" at bounding box center [390, 256] width 49 height 18
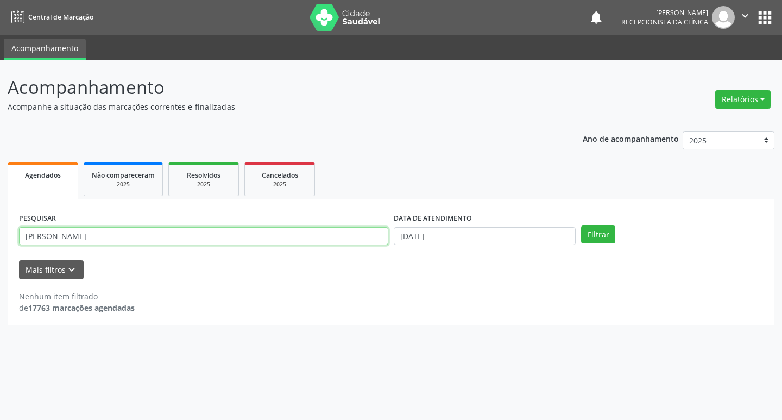
drag, startPoint x: 70, startPoint y: 238, endPoint x: 0, endPoint y: 231, distance: 70.3
click at [0, 231] on div "Acompanhamento Acompanhe a situação das marcações correntes e finalizadas Relat…" at bounding box center [391, 240] width 782 height 360
type input "everton"
click at [581, 225] on button "Filtrar" at bounding box center [598, 234] width 34 height 18
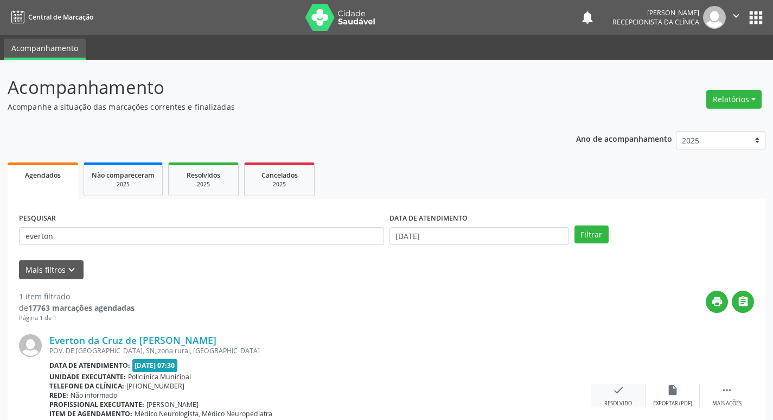
click at [613, 395] on icon "check" at bounding box center [619, 390] width 12 height 12
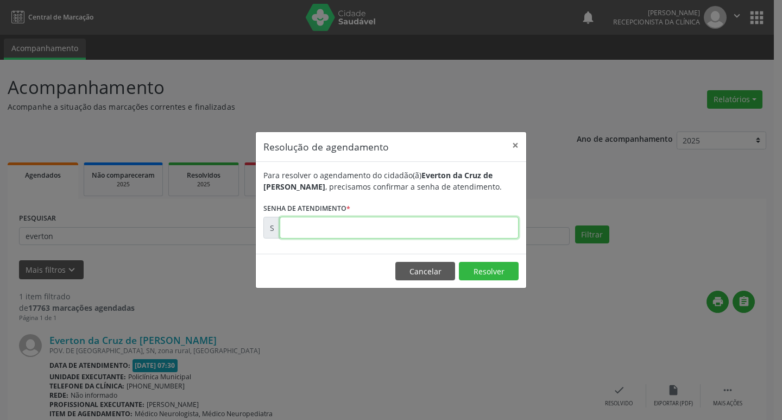
click at [295, 234] on input "text" at bounding box center [399, 228] width 239 height 22
type input "00174783"
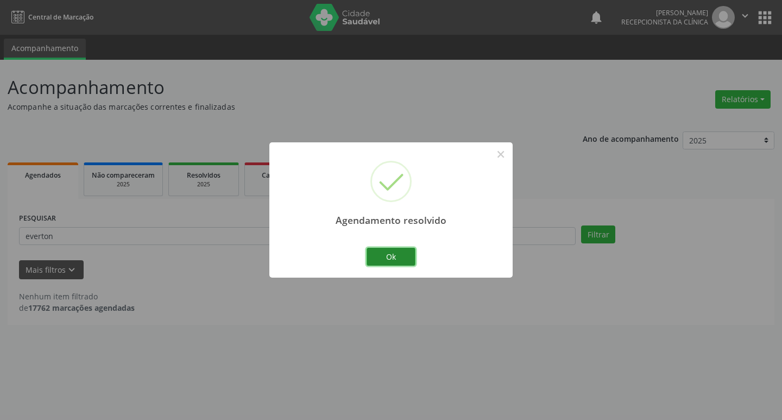
click at [389, 258] on button "Ok" at bounding box center [390, 256] width 49 height 18
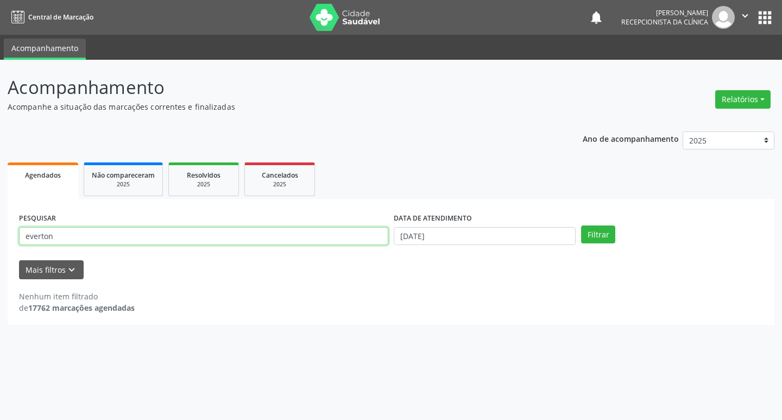
drag, startPoint x: 61, startPoint y: 235, endPoint x: 0, endPoint y: 238, distance: 61.4
click at [0, 238] on div "Acompanhamento Acompanhe a situação das marcações correntes e finalizadas Relat…" at bounding box center [391, 240] width 782 height 360
click at [581, 225] on button "Filtrar" at bounding box center [598, 234] width 34 height 18
click at [55, 240] on input "kelvin]" at bounding box center [203, 236] width 369 height 18
type input "kelvin"
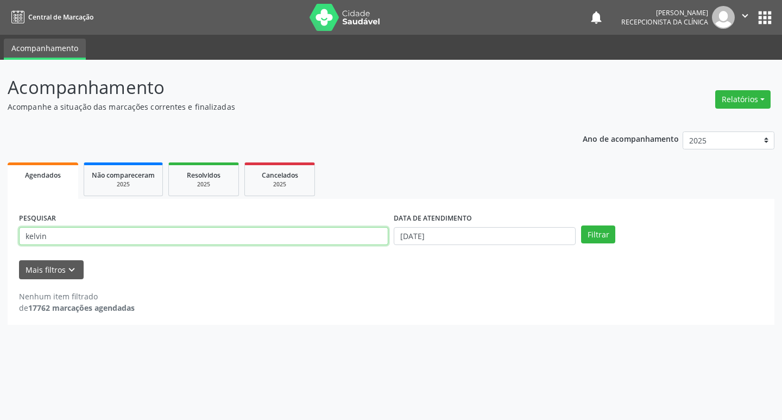
click at [581, 225] on button "Filtrar" at bounding box center [598, 234] width 34 height 18
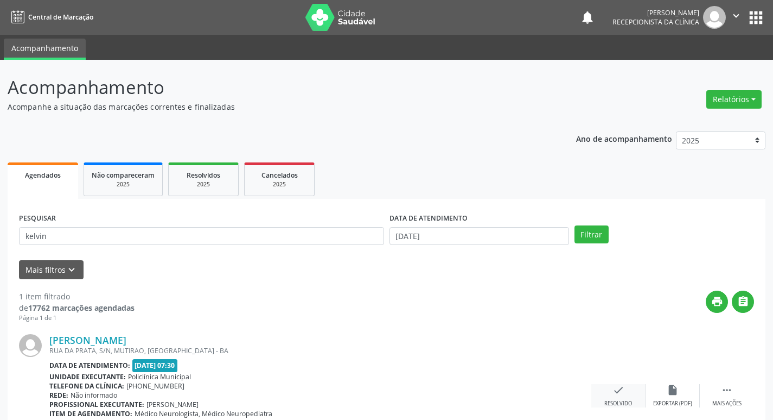
click at [618, 390] on icon "check" at bounding box center [619, 390] width 12 height 12
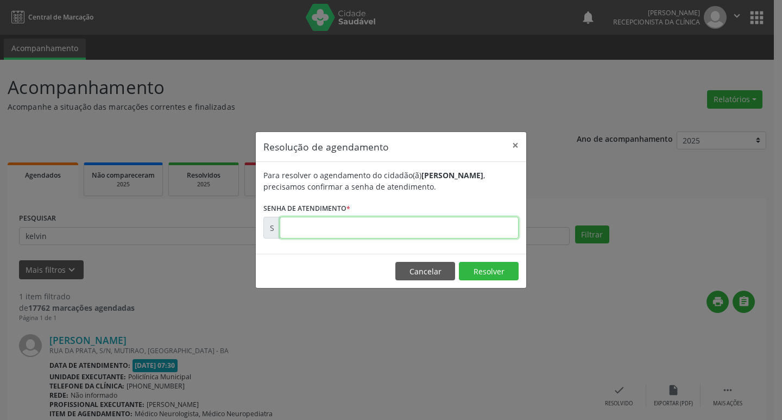
click at [304, 226] on input "text" at bounding box center [399, 228] width 239 height 22
type input "00174782"
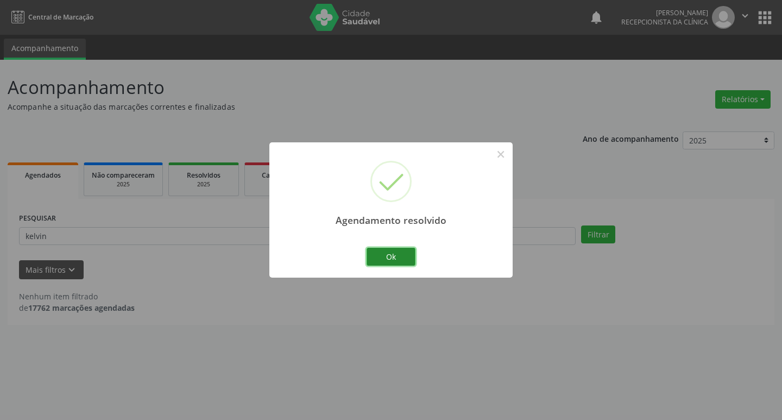
click at [377, 253] on button "Ok" at bounding box center [390, 256] width 49 height 18
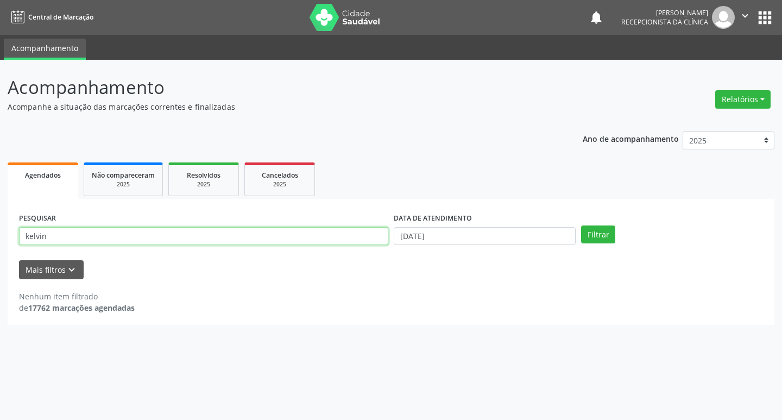
drag, startPoint x: 50, startPoint y: 237, endPoint x: 0, endPoint y: 237, distance: 49.9
click at [0, 237] on div "Acompanhamento Acompanhe a situação das marcações correntes e finalizadas Relat…" at bounding box center [391, 240] width 782 height 360
click at [581, 225] on button "Filtrar" at bounding box center [598, 234] width 34 height 18
click at [58, 239] on input "caroline" at bounding box center [203, 236] width 369 height 18
type input "carolaine"
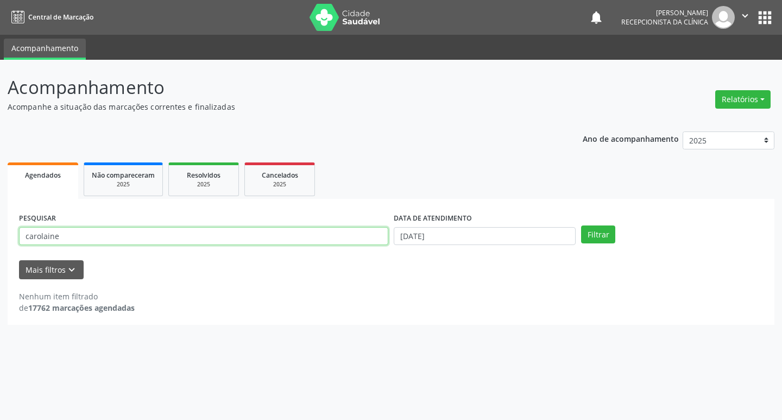
click at [581, 225] on button "Filtrar" at bounding box center [598, 234] width 34 height 18
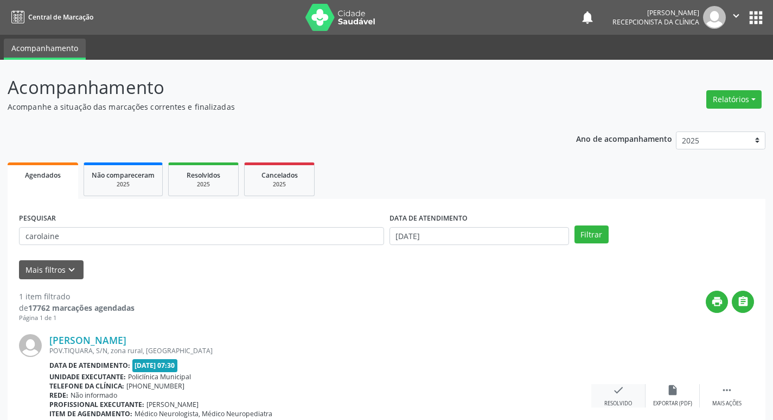
click at [624, 395] on icon "check" at bounding box center [619, 390] width 12 height 12
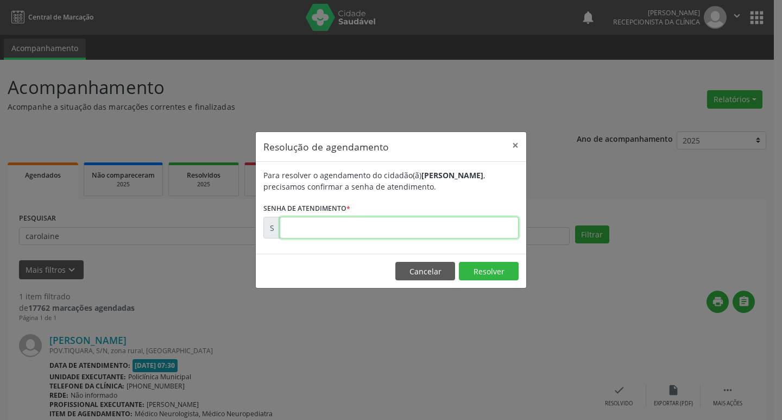
click at [304, 234] on input "text" at bounding box center [399, 228] width 239 height 22
type input "00174784"
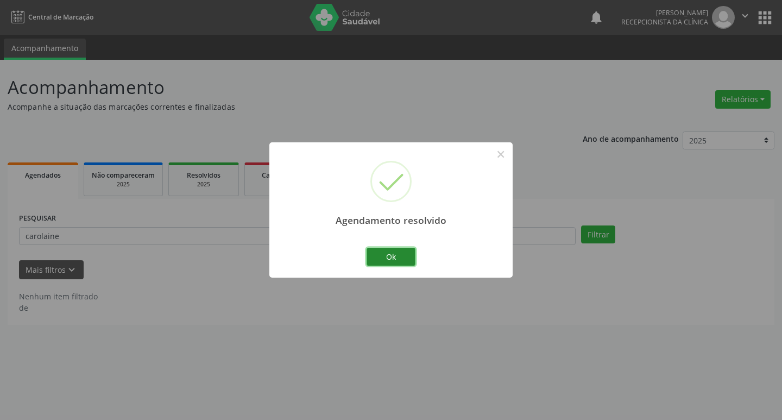
click at [393, 256] on button "Ok" at bounding box center [390, 256] width 49 height 18
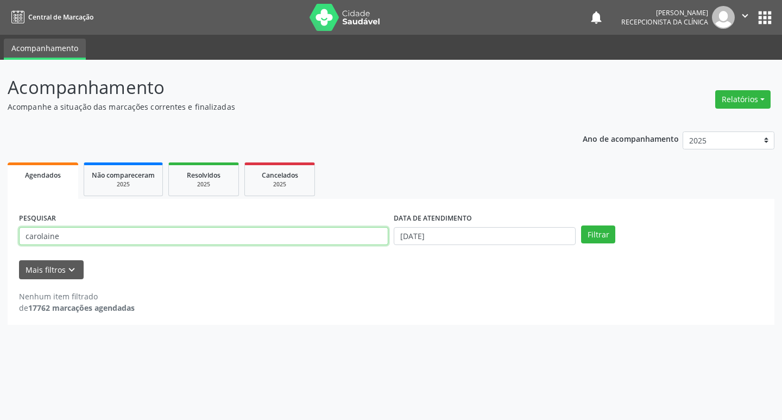
drag, startPoint x: 60, startPoint y: 236, endPoint x: 0, endPoint y: 250, distance: 61.3
click at [0, 250] on div "Acompanhamento Acompanhe a situação das marcações correntes e finalizadas Relat…" at bounding box center [391, 240] width 782 height 360
type input "manuela"
click at [581, 225] on button "Filtrar" at bounding box center [598, 234] width 34 height 18
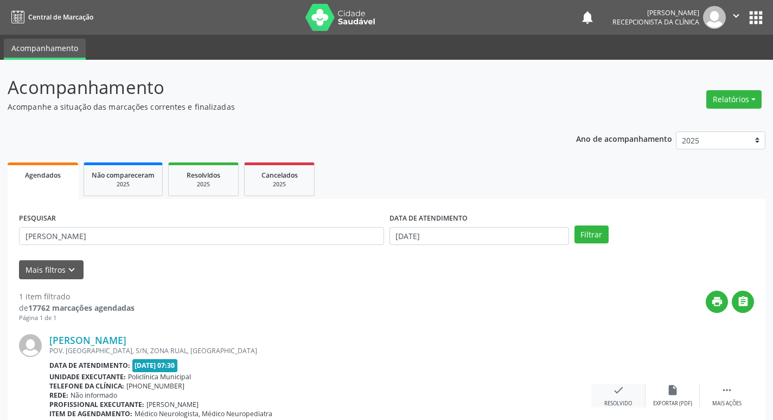
click at [612, 403] on div "Resolvido" at bounding box center [619, 403] width 28 height 8
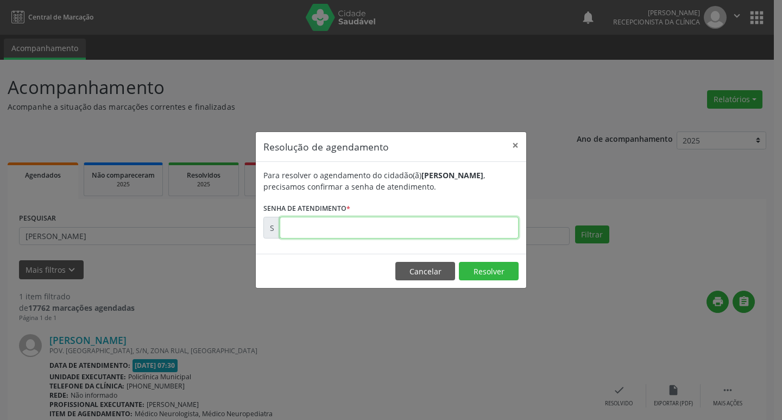
click at [303, 226] on input "text" at bounding box center [399, 228] width 239 height 22
type input "00175025"
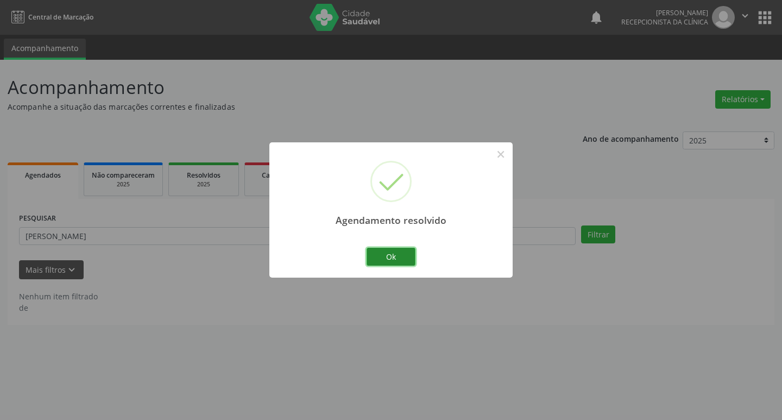
click at [382, 261] on button "Ok" at bounding box center [390, 256] width 49 height 18
